Goal: Information Seeking & Learning: Learn about a topic

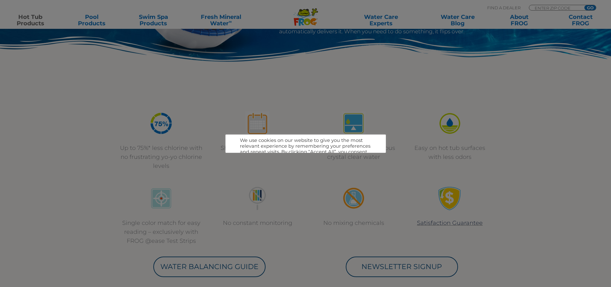
scroll to position [257, 0]
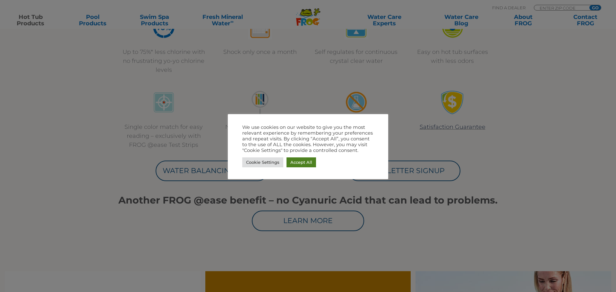
click at [304, 163] on link "Accept All" at bounding box center [301, 162] width 30 height 10
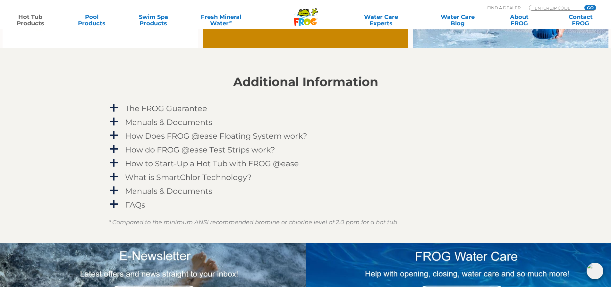
scroll to position [641, 0]
click at [194, 112] on h4 "The FROG Guarantee" at bounding box center [166, 109] width 82 height 9
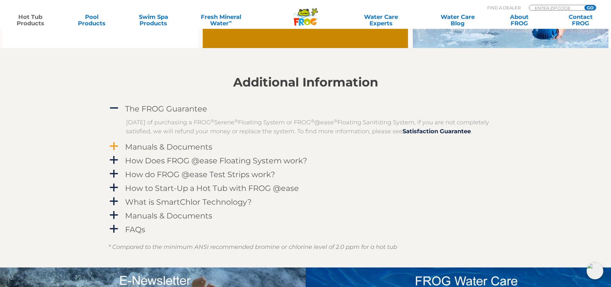
click at [152, 151] on h4 "Manuals & Documents" at bounding box center [168, 147] width 87 height 9
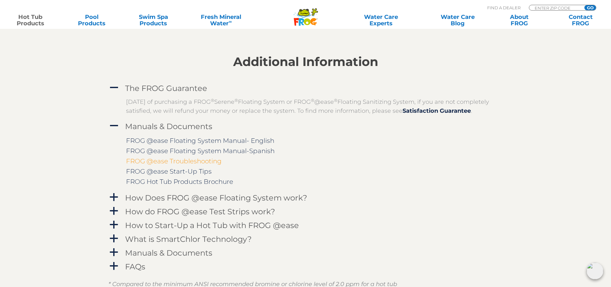
scroll to position [673, 0]
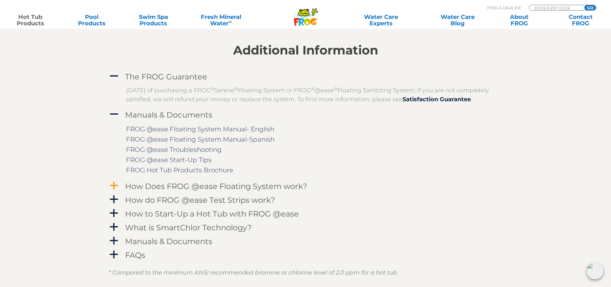
click at [190, 192] on div "How Does FROG @ease Floating System work?" at bounding box center [290, 187] width 335 height 12
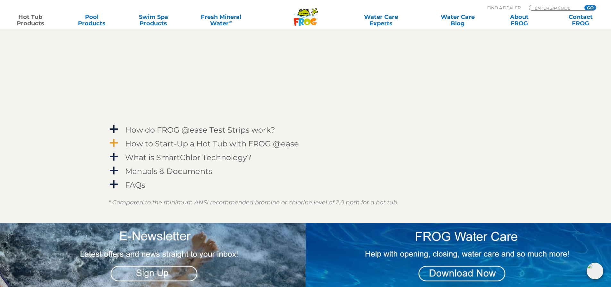
scroll to position [930, 0]
click at [207, 122] on div "The @ease System combines the proven FROG mineral formula for killing bacteria …" at bounding box center [305, 29] width 394 height 186
click at [210, 134] on h4 "How do FROG @ease Test Strips work?" at bounding box center [200, 129] width 150 height 9
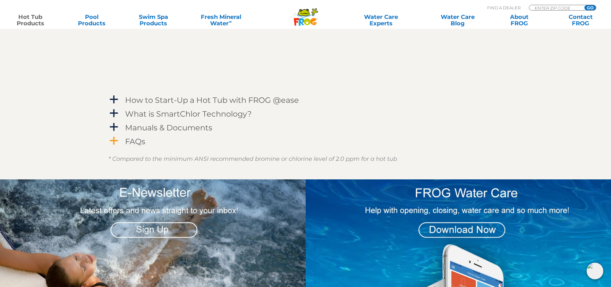
scroll to position [1154, 0]
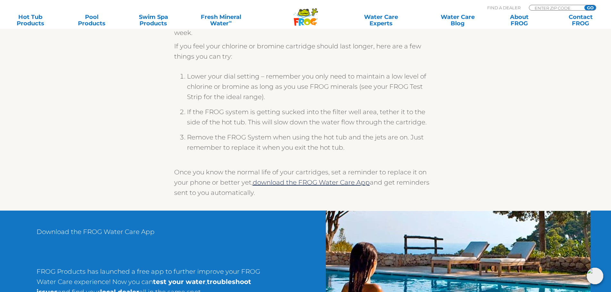
scroll to position [257, 0]
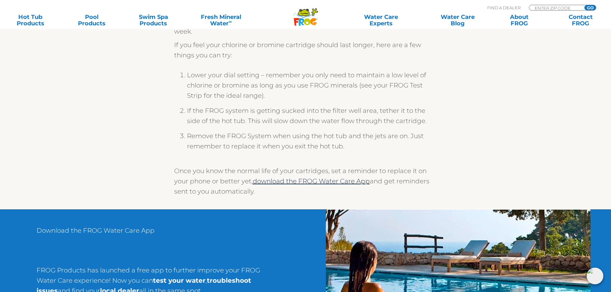
click at [328, 93] on li "Lower your dial setting – remember you only need to maintain a low level of chl…" at bounding box center [312, 88] width 250 height 36
